Goal: Information Seeking & Learning: Learn about a topic

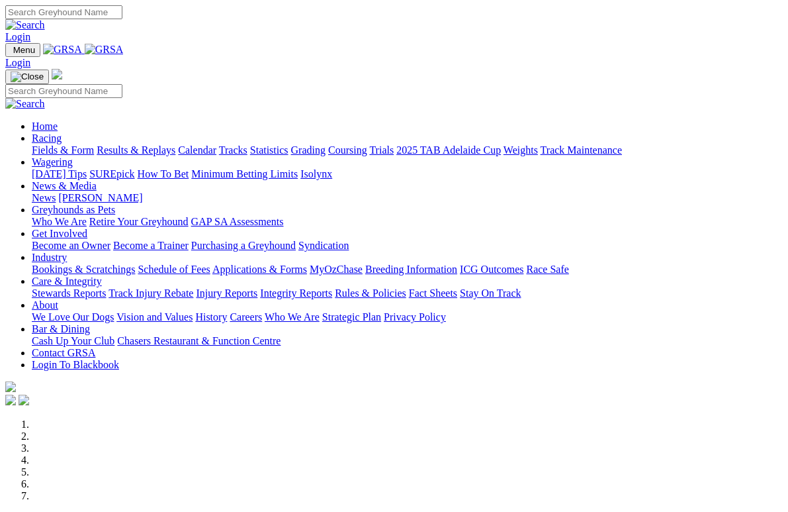
scroll to position [299, 0]
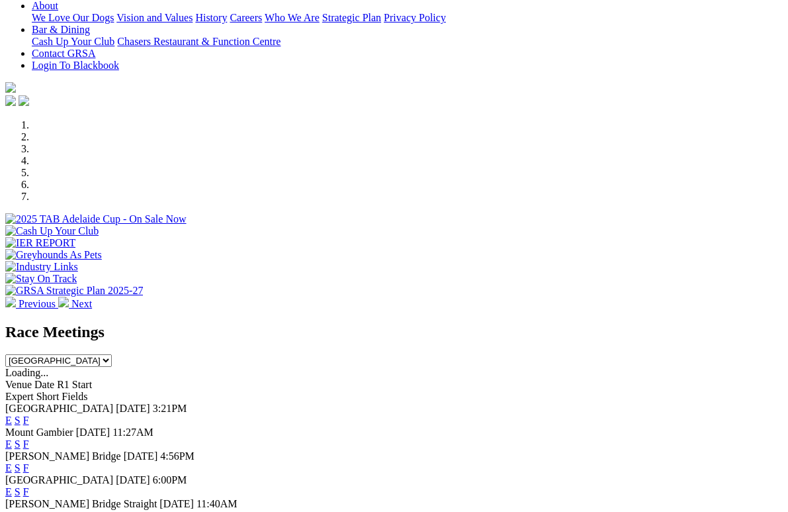
click at [29, 414] on link "F" at bounding box center [26, 419] width 6 height 11
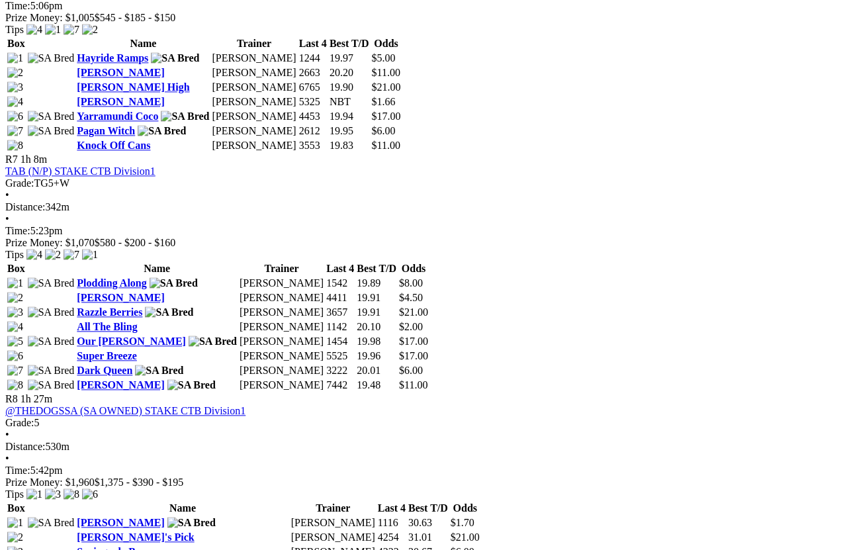
scroll to position [1773, 0]
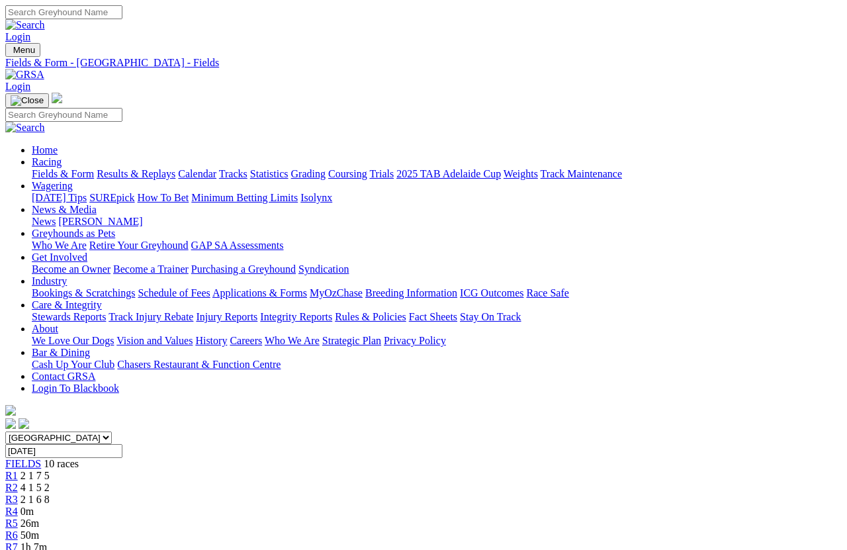
scroll to position [1904, 0]
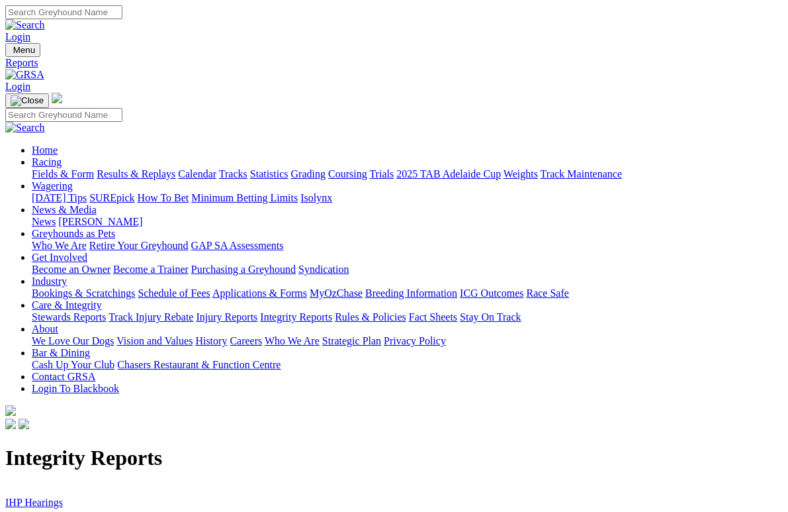
scroll to position [3, 0]
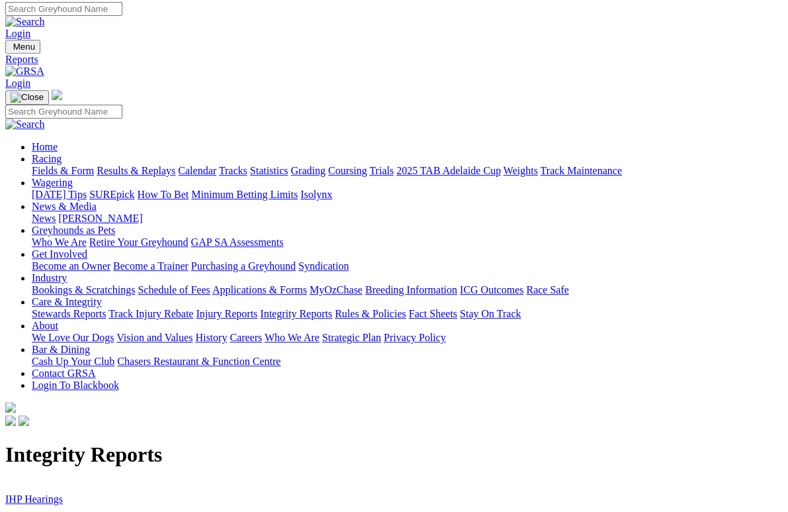
click at [50, 493] on link "IHP Hearings" at bounding box center [34, 498] width 58 height 11
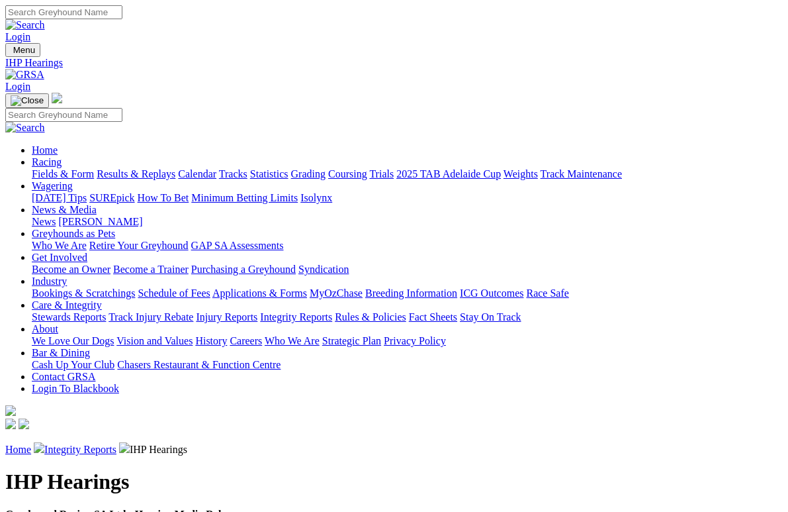
scroll to position [3, 0]
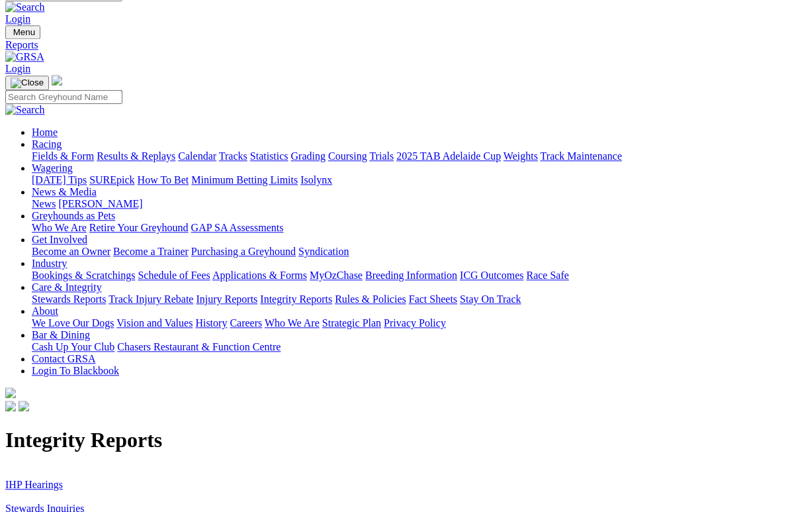
scroll to position [18, 0]
click at [74, 502] on link "Stewards Inquiries" at bounding box center [44, 507] width 79 height 11
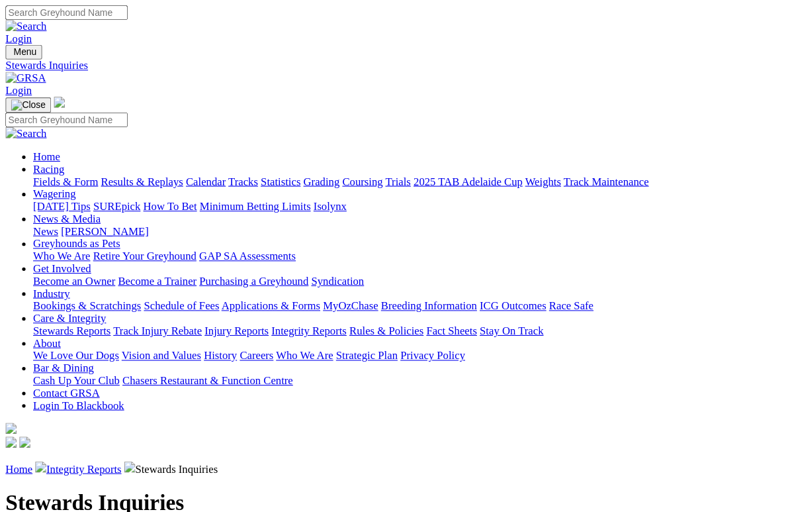
scroll to position [3, 0]
